Goal: Task Accomplishment & Management: Use online tool/utility

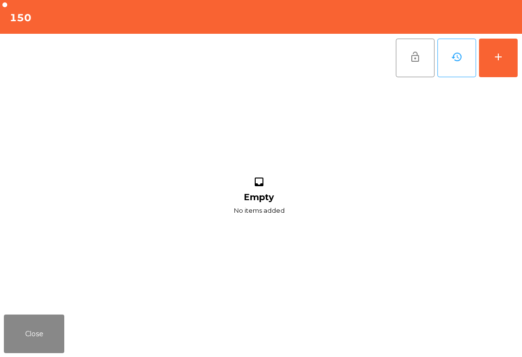
click at [505, 74] on button "add" at bounding box center [498, 58] width 39 height 39
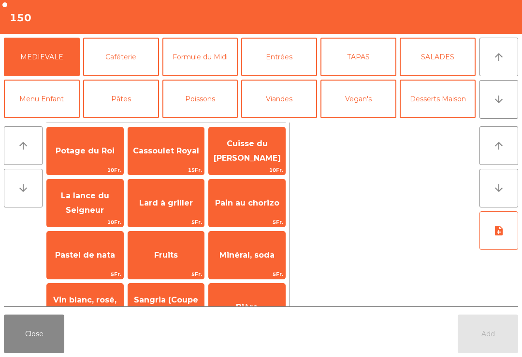
click at [132, 60] on button "Caféterie" at bounding box center [121, 57] width 76 height 39
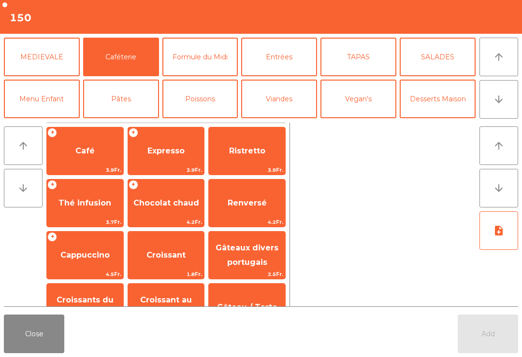
click at [171, 148] on span "Expresso" at bounding box center [165, 150] width 37 height 9
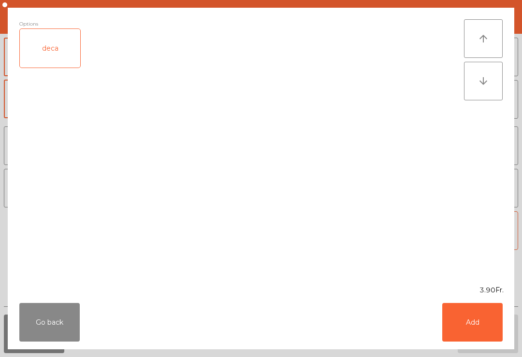
click at [500, 327] on button "Add" at bounding box center [472, 322] width 60 height 39
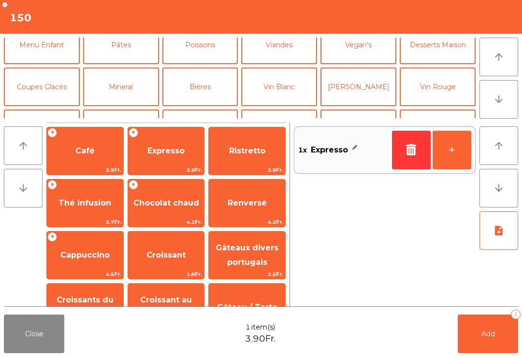
scroll to position [58, 0]
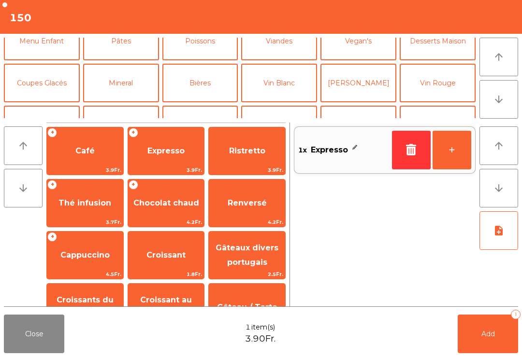
click at [293, 86] on button "Vin Blanc" at bounding box center [279, 83] width 76 height 39
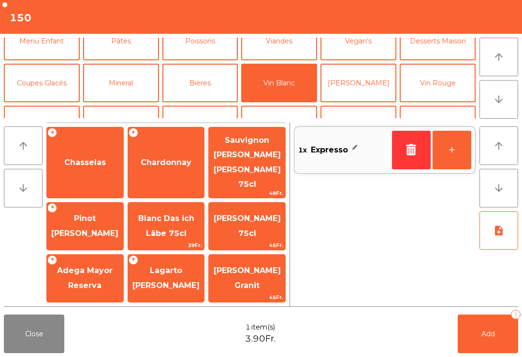
click at [105, 150] on span "Chasselas" at bounding box center [85, 163] width 76 height 26
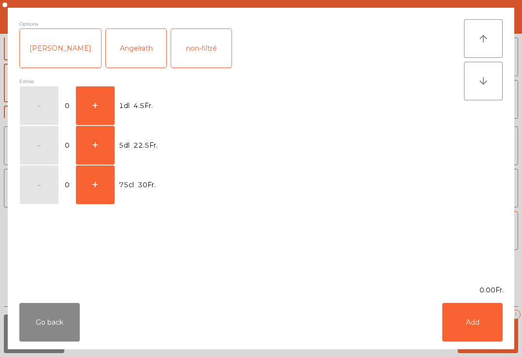
click at [98, 86] on button "+" at bounding box center [95, 105] width 39 height 39
click at [463, 328] on button "Add" at bounding box center [472, 322] width 60 height 39
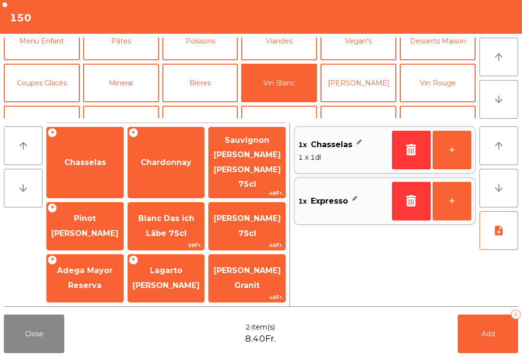
click at [466, 155] on button "+" at bounding box center [451, 150] width 39 height 39
click at [493, 342] on button "Add 3" at bounding box center [487, 334] width 60 height 39
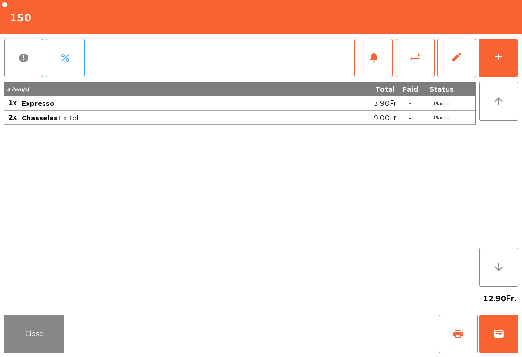
click at [58, 340] on button "Close" at bounding box center [34, 334] width 60 height 39
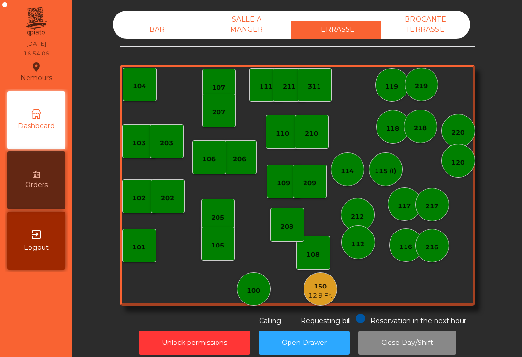
click at [262, 299] on div "100" at bounding box center [254, 289] width 34 height 34
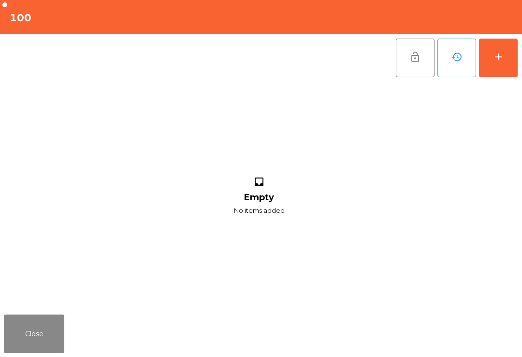
click at [504, 58] on button "add" at bounding box center [498, 58] width 39 height 39
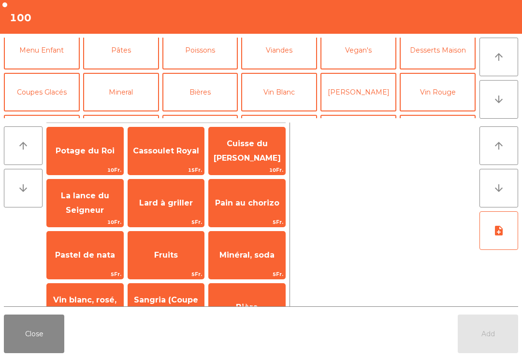
scroll to position [57, 0]
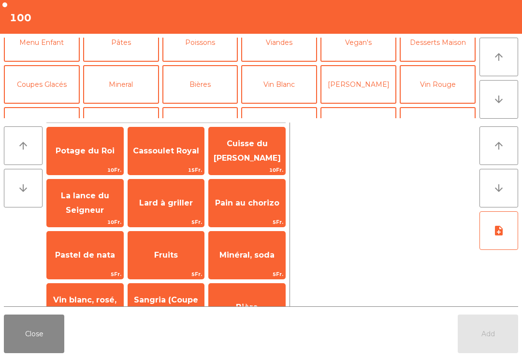
click at [201, 98] on button "Bières" at bounding box center [200, 84] width 76 height 39
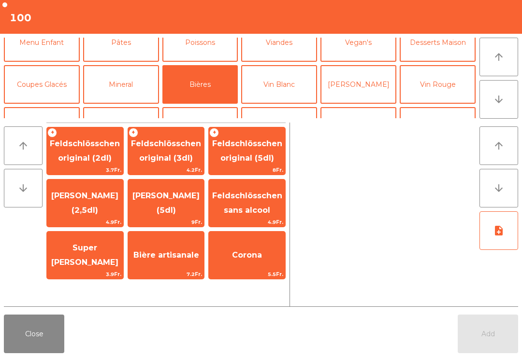
click at [176, 155] on span "Feldschlösschen original (3dl)" at bounding box center [166, 151] width 70 height 24
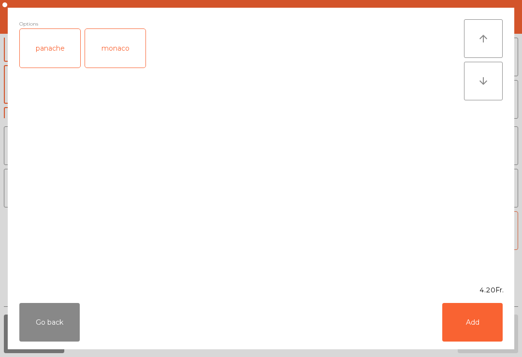
click at [480, 319] on button "Add" at bounding box center [472, 322] width 60 height 39
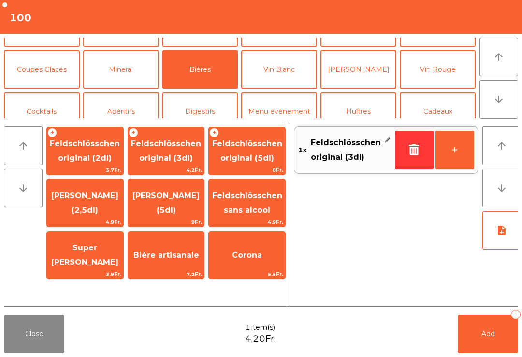
scroll to position [71, 0]
click at [124, 79] on button "Mineral" at bounding box center [121, 70] width 76 height 39
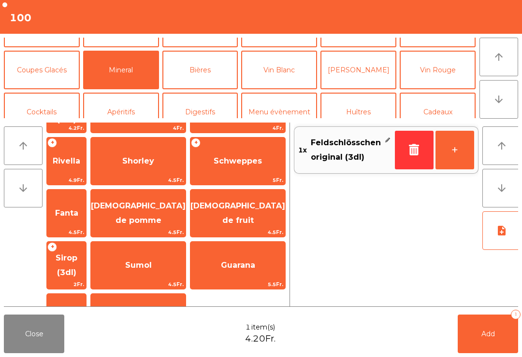
scroll to position [238, 0]
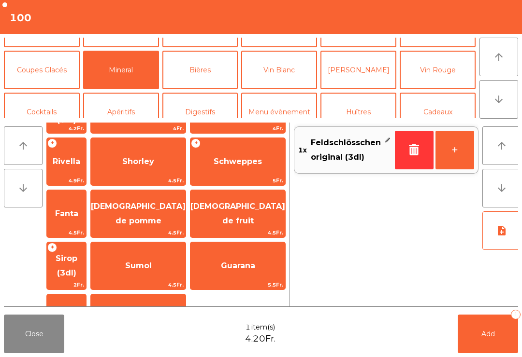
click at [77, 254] on span "Sirop (3dl)" at bounding box center [67, 266] width 22 height 24
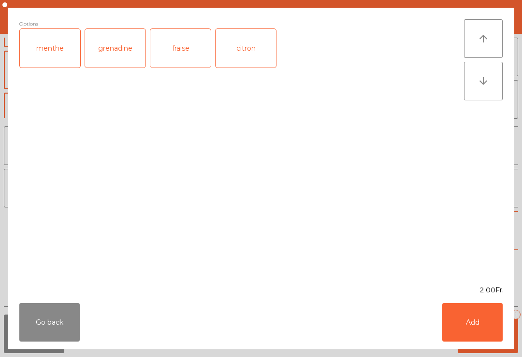
click at [116, 58] on div "grenadine" at bounding box center [115, 48] width 60 height 39
click at [475, 349] on div "Go back Add" at bounding box center [261, 323] width 506 height 54
click at [480, 354] on ngb-modal-window "Options (grenadine) menthe grenadine fraise citron arrow_upward arrow_downward …" at bounding box center [261, 178] width 522 height 357
click at [484, 313] on button "Add" at bounding box center [472, 322] width 60 height 39
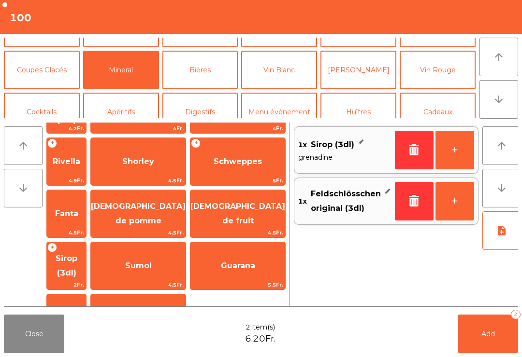
click at [508, 326] on button "Add 2" at bounding box center [487, 334] width 60 height 39
